Goal: Information Seeking & Learning: Learn about a topic

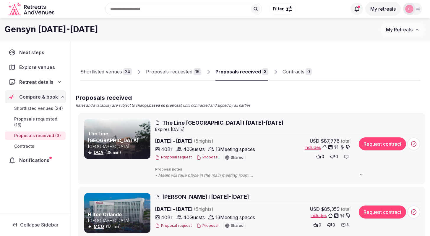
click at [241, 74] on div "Proposals received" at bounding box center [238, 71] width 46 height 7
click at [226, 122] on span "The Line [GEOGRAPHIC_DATA] I [DATE]-[DATE]" at bounding box center [222, 122] width 121 height 7
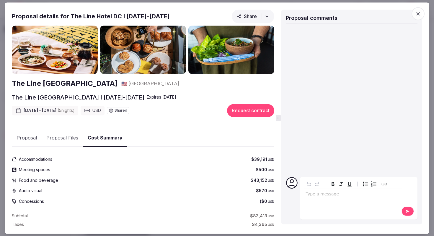
click at [96, 135] on button "Cost Summary" at bounding box center [105, 137] width 44 height 17
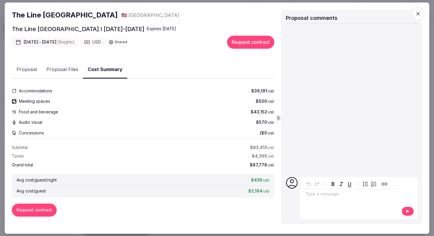
scroll to position [69, 0]
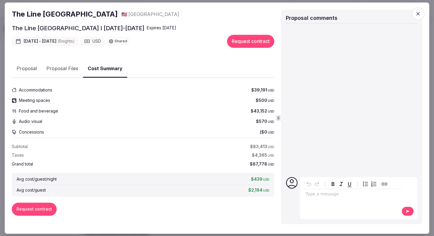
click at [32, 68] on button "Proposal" at bounding box center [27, 68] width 30 height 17
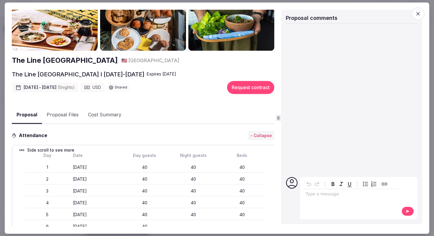
scroll to position [0, 0]
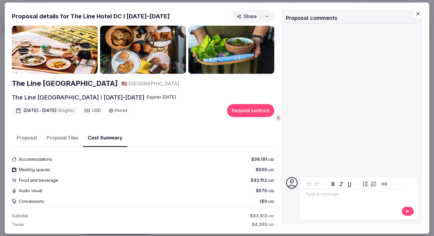
click at [103, 141] on button "Cost Summary" at bounding box center [105, 137] width 44 height 17
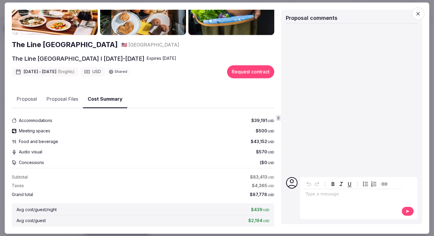
scroll to position [69, 0]
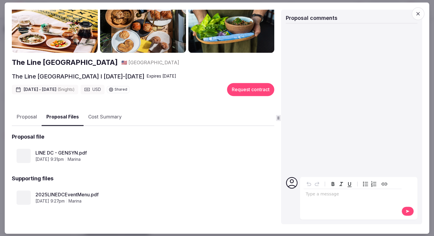
click at [66, 69] on div "The Line Hotel DC 🇺🇸 United States The Line Hotel DC I Nov 9-14th, 2025 Expire …" at bounding box center [143, 115] width 263 height 222
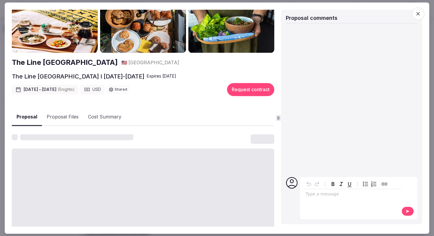
click at [35, 113] on button "Proposal" at bounding box center [27, 116] width 30 height 17
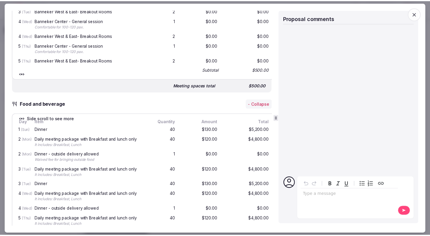
scroll to position [477, 0]
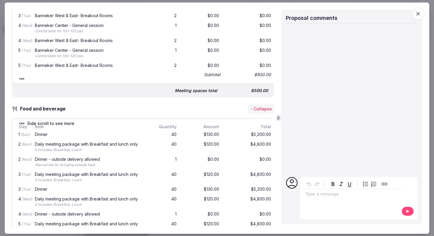
click at [418, 15] on icon "button" at bounding box center [419, 14] width 6 height 6
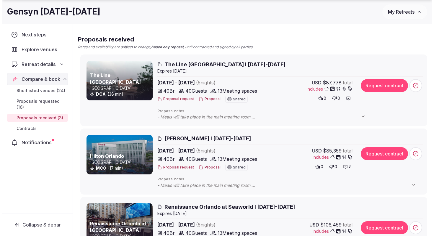
scroll to position [71, 0]
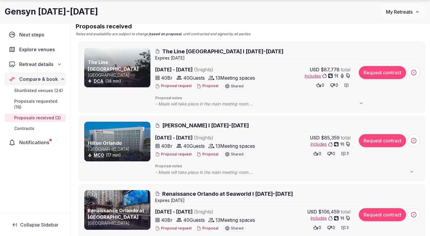
click at [227, 125] on span "[PERSON_NAME] I [DATE]-[DATE]" at bounding box center [205, 124] width 87 height 7
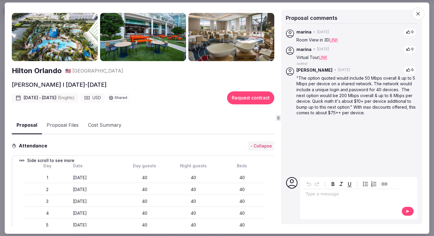
scroll to position [7, 0]
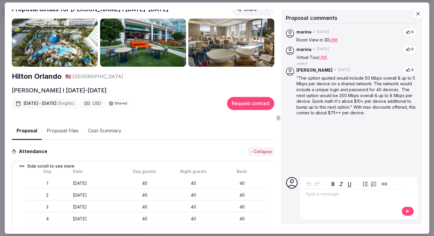
click at [418, 13] on icon "button" at bounding box center [419, 14] width 6 height 6
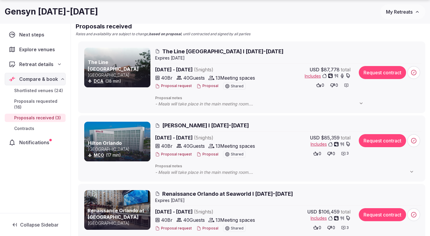
click at [207, 85] on button "Proposal" at bounding box center [208, 85] width 22 height 5
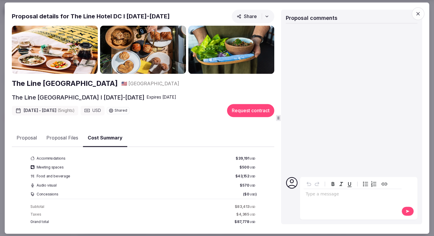
click at [98, 135] on button "Cost Summary" at bounding box center [105, 137] width 44 height 17
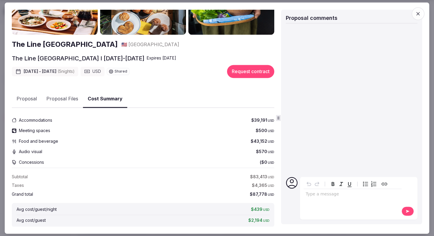
scroll to position [69, 0]
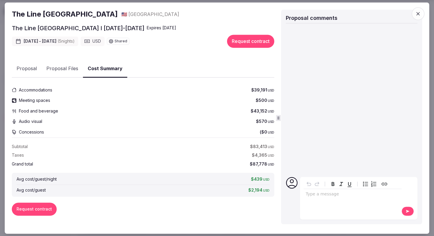
click at [44, 16] on h2 "The Line [GEOGRAPHIC_DATA]" at bounding box center [65, 14] width 106 height 10
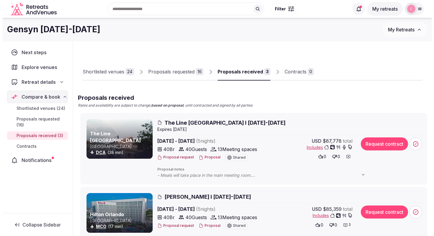
scroll to position [30, 0]
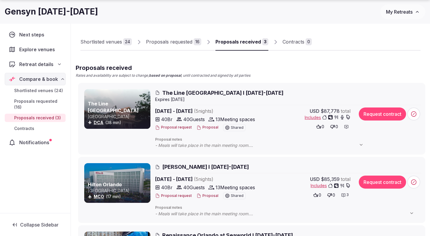
click at [206, 196] on button "Proposal" at bounding box center [208, 195] width 22 height 5
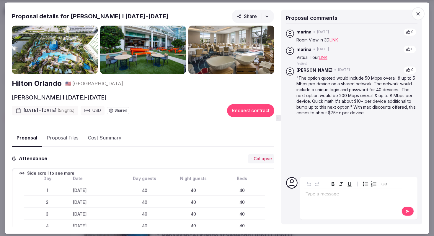
click at [103, 137] on button "Cost Summary" at bounding box center [104, 137] width 43 height 17
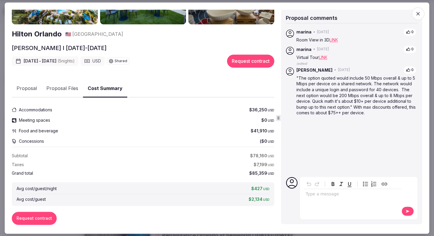
scroll to position [58, 0]
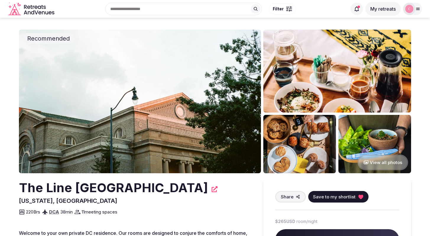
click at [106, 98] on img at bounding box center [140, 101] width 242 height 143
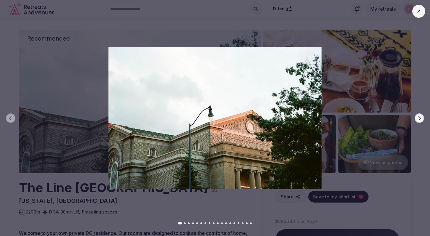
click at [419, 116] on icon "button" at bounding box center [419, 118] width 2 height 4
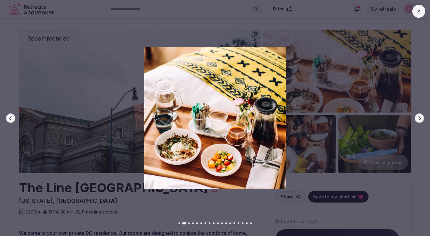
click at [419, 116] on icon "button" at bounding box center [419, 118] width 2 height 4
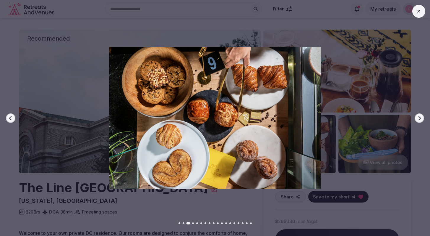
click at [419, 116] on icon "button" at bounding box center [419, 118] width 2 height 4
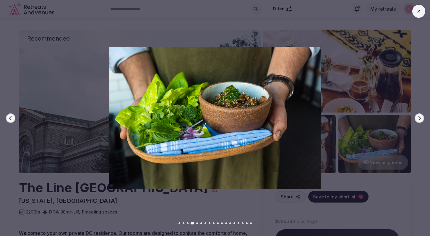
click at [419, 116] on icon "button" at bounding box center [419, 118] width 5 height 5
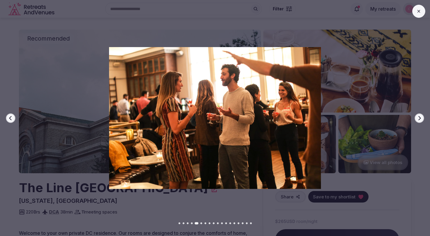
click at [419, 116] on icon "button" at bounding box center [419, 118] width 5 height 5
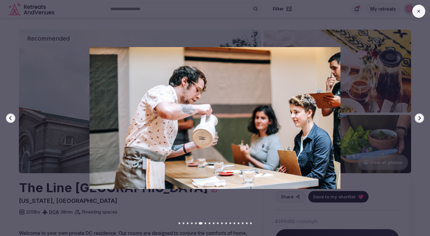
click at [419, 116] on icon "button" at bounding box center [419, 118] width 5 height 5
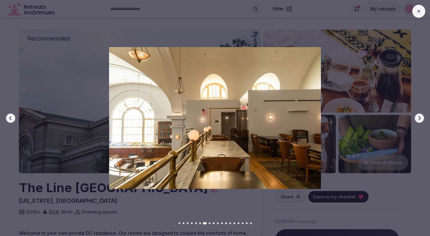
click at [419, 116] on icon "button" at bounding box center [419, 118] width 5 height 5
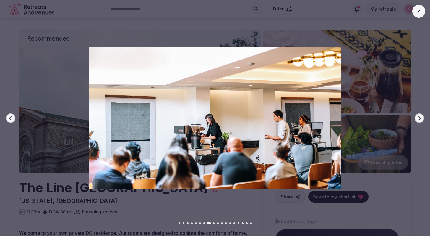
click at [419, 116] on icon "button" at bounding box center [419, 118] width 5 height 5
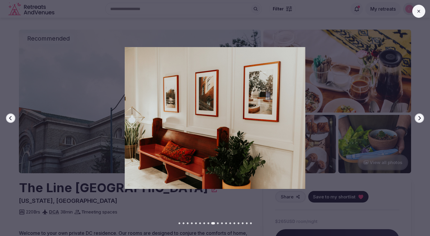
click at [419, 116] on icon "button" at bounding box center [419, 118] width 5 height 5
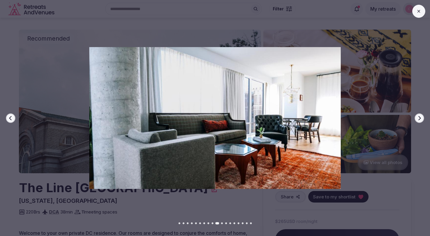
click at [419, 116] on icon "button" at bounding box center [419, 118] width 5 height 5
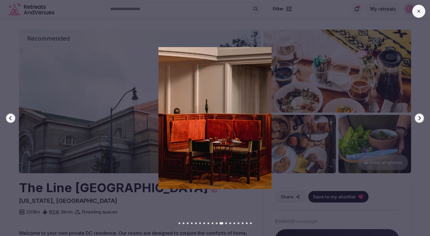
click at [419, 116] on icon "button" at bounding box center [419, 118] width 5 height 5
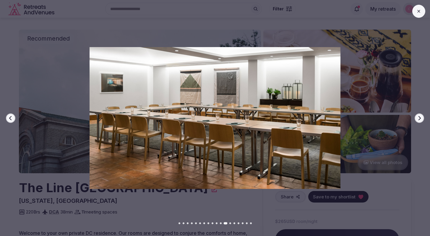
click at [419, 116] on icon "button" at bounding box center [419, 118] width 5 height 5
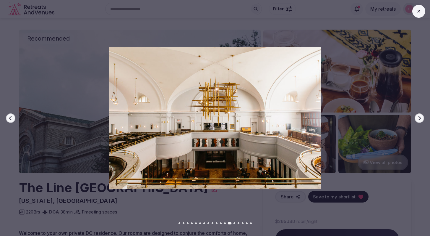
click at [9, 119] on icon "button" at bounding box center [10, 118] width 5 height 5
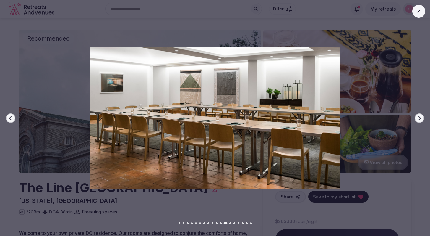
click at [422, 116] on button "Next slide" at bounding box center [419, 117] width 9 height 9
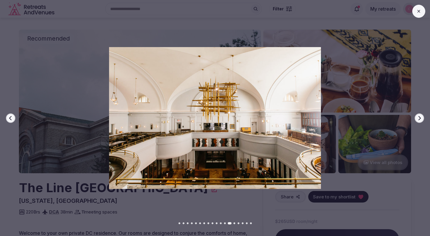
click at [422, 116] on button "Next slide" at bounding box center [419, 117] width 9 height 9
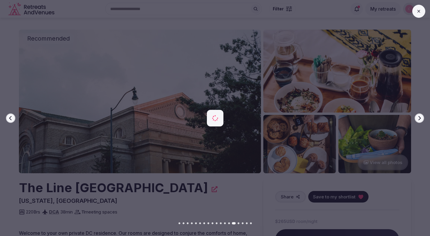
click at [422, 116] on button "Next slide" at bounding box center [419, 117] width 9 height 9
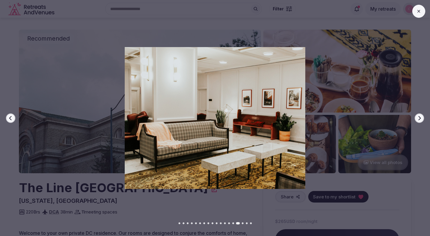
click at [422, 116] on button "Next slide" at bounding box center [419, 117] width 9 height 9
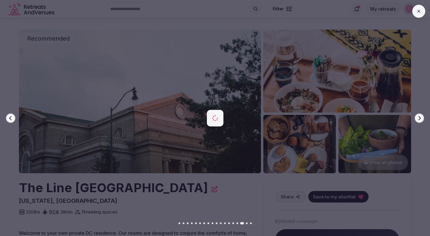
click at [422, 116] on button "Next slide" at bounding box center [419, 117] width 9 height 9
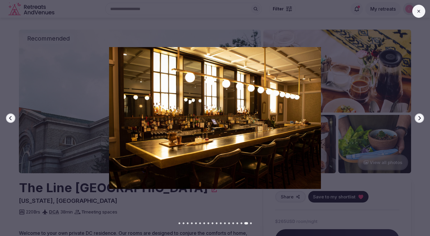
click at [419, 9] on icon at bounding box center [418, 11] width 5 height 5
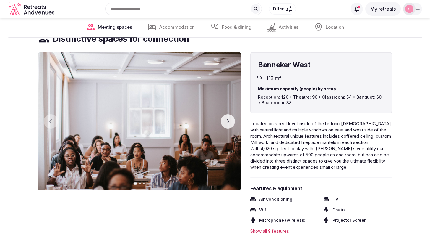
scroll to position [638, 0]
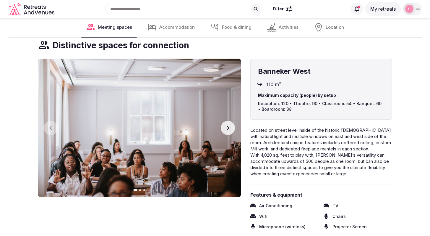
click at [226, 126] on icon "button" at bounding box center [228, 127] width 5 height 5
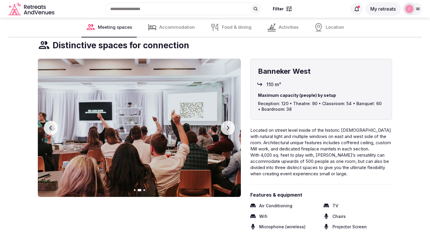
click at [226, 126] on icon "button" at bounding box center [228, 127] width 5 height 5
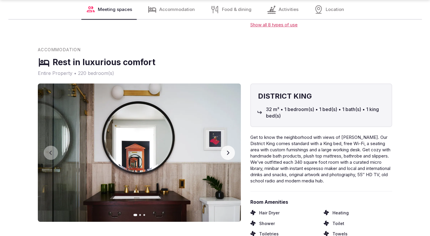
scroll to position [907, 0]
click at [227, 156] on button "Next slide" at bounding box center [228, 152] width 14 height 14
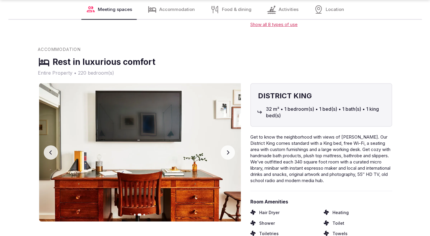
click at [227, 156] on button "Next slide" at bounding box center [228, 152] width 14 height 14
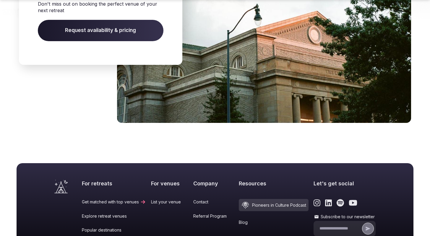
scroll to position [1923, 0]
